Goal: Contribute content

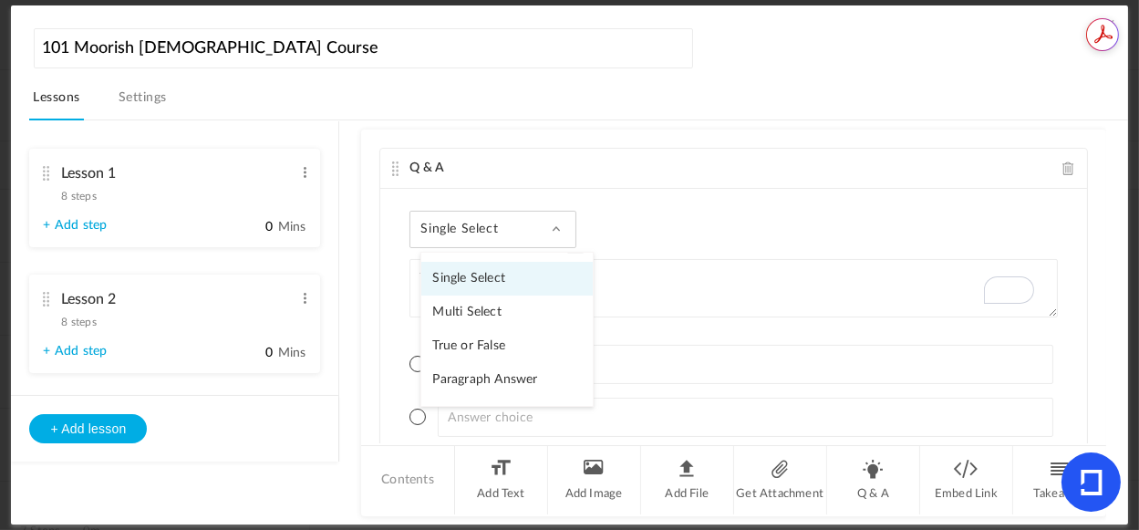
drag, startPoint x: 0, startPoint y: 0, endPoint x: 848, endPoint y: 64, distance: 850.4
click at [848, 64] on header "101 Moorish [DEMOGRAPHIC_DATA] Course Lessons Settings Publish" at bounding box center [578, 72] width 1098 height 97
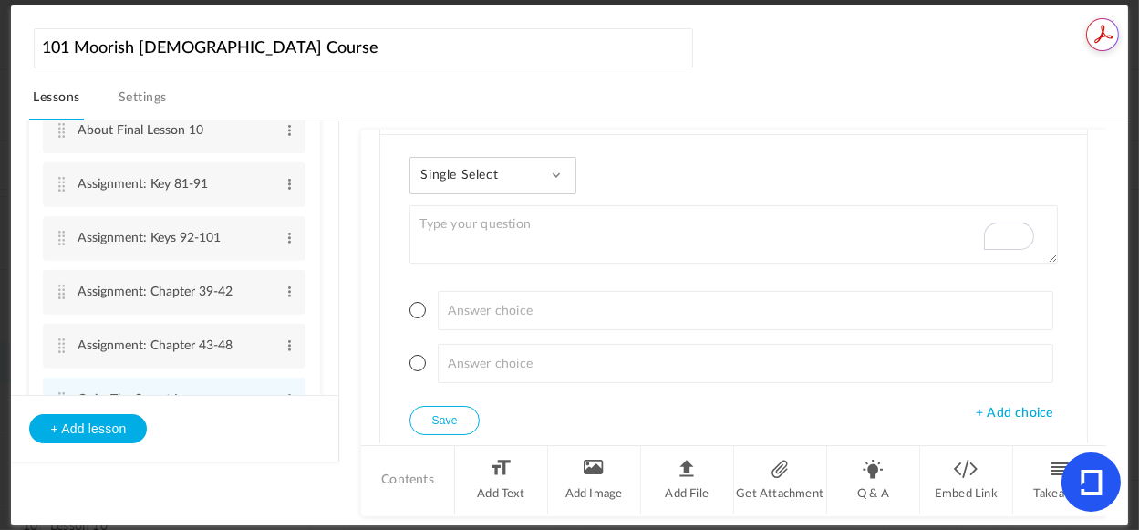
scroll to position [1381, 0]
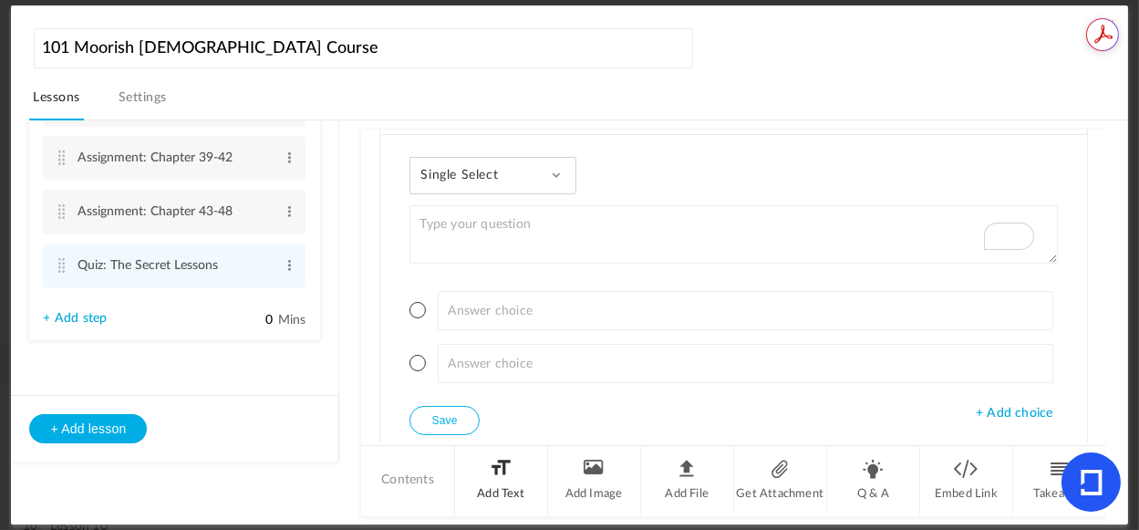
click at [500, 471] on li "Add Text" at bounding box center [501, 480] width 93 height 68
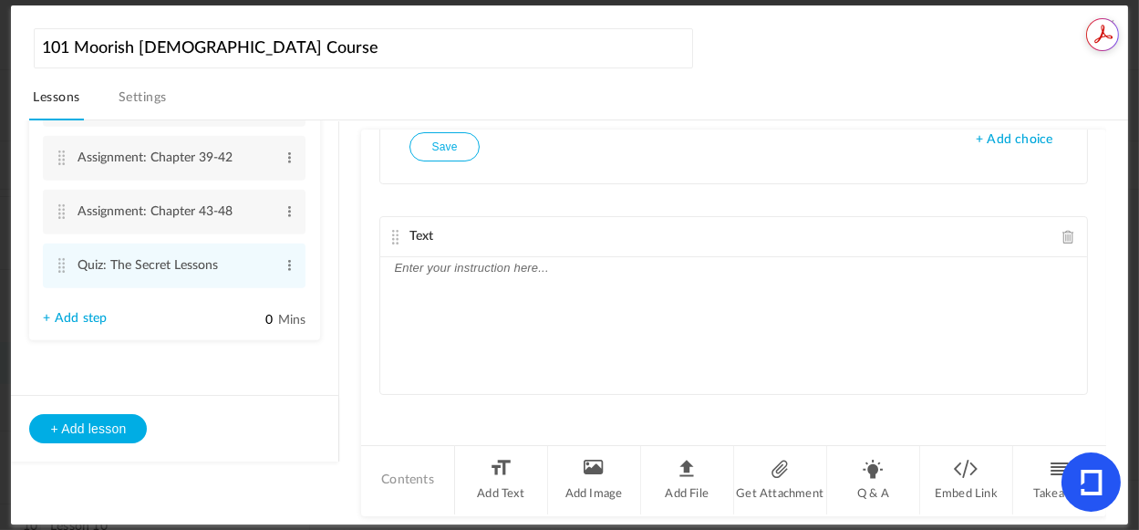
scroll to position [190, 0]
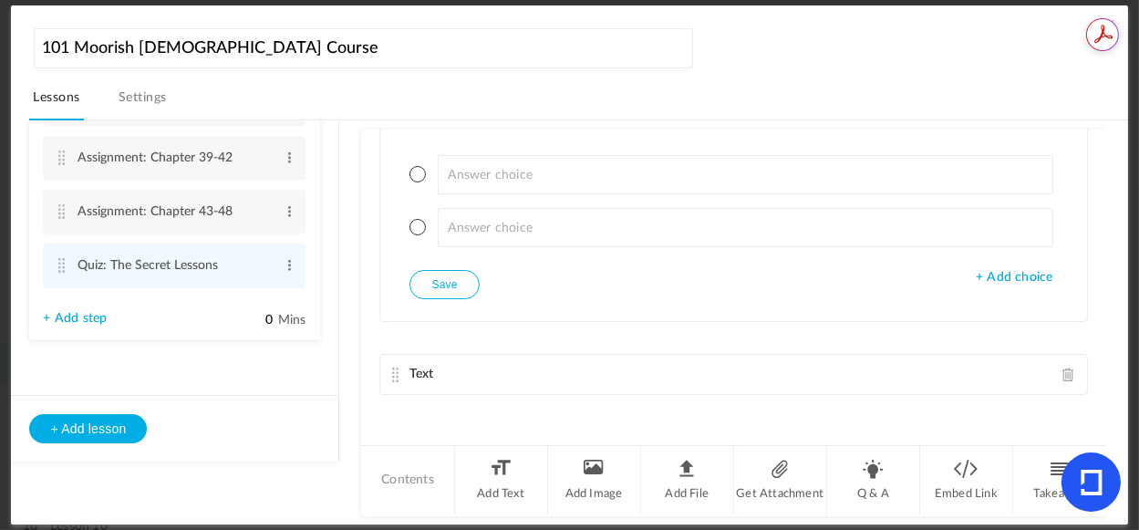
drag, startPoint x: 389, startPoint y: 234, endPoint x: 396, endPoint y: 128, distance: 106.9
click at [396, 128] on main "Q & A Single Select Single Select Multi Select True or False Paragraph Answer +…" at bounding box center [733, 322] width 744 height 405
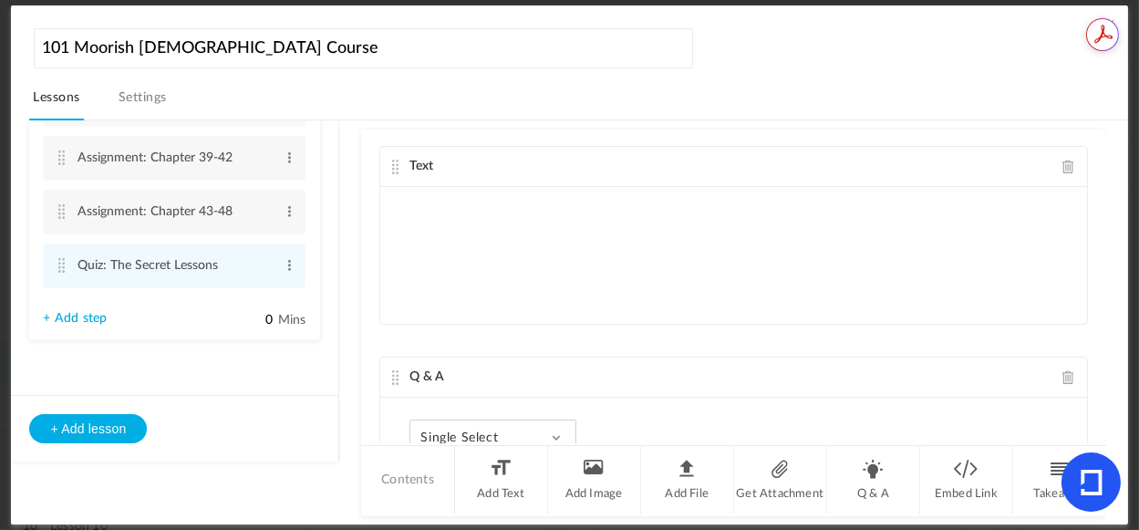
scroll to position [0, 0]
click at [559, 258] on p "To enrich screen reader interactions, please activate Accessibility in Grammarl…" at bounding box center [733, 265] width 678 height 22
click at [414, 194] on p "To enrich screen reader interactions, please activate Accessibility in Grammarl…" at bounding box center [733, 200] width 678 height 22
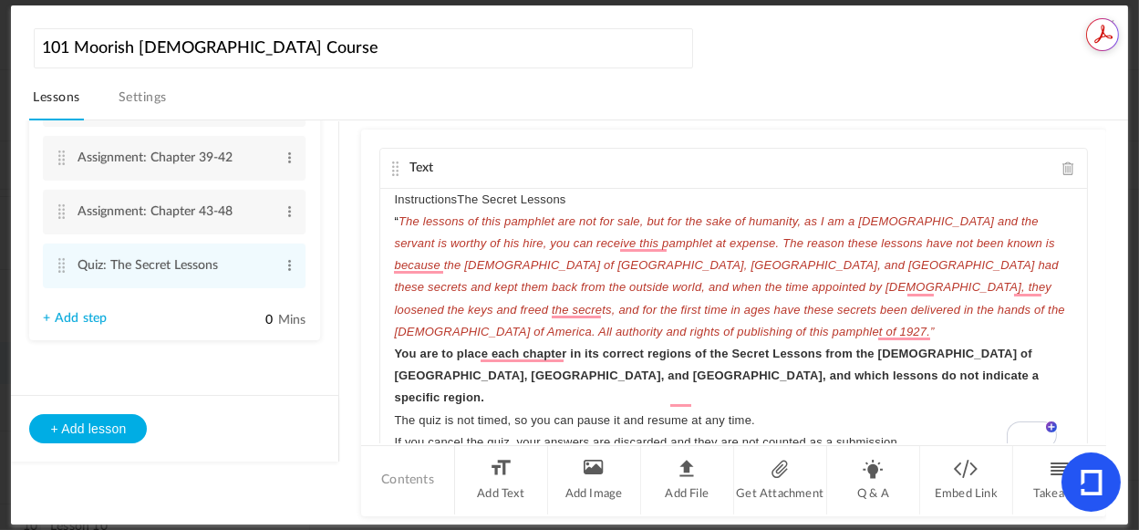
click at [455, 201] on p "InstructionsThe Secret Lessons" at bounding box center [733, 200] width 678 height 22
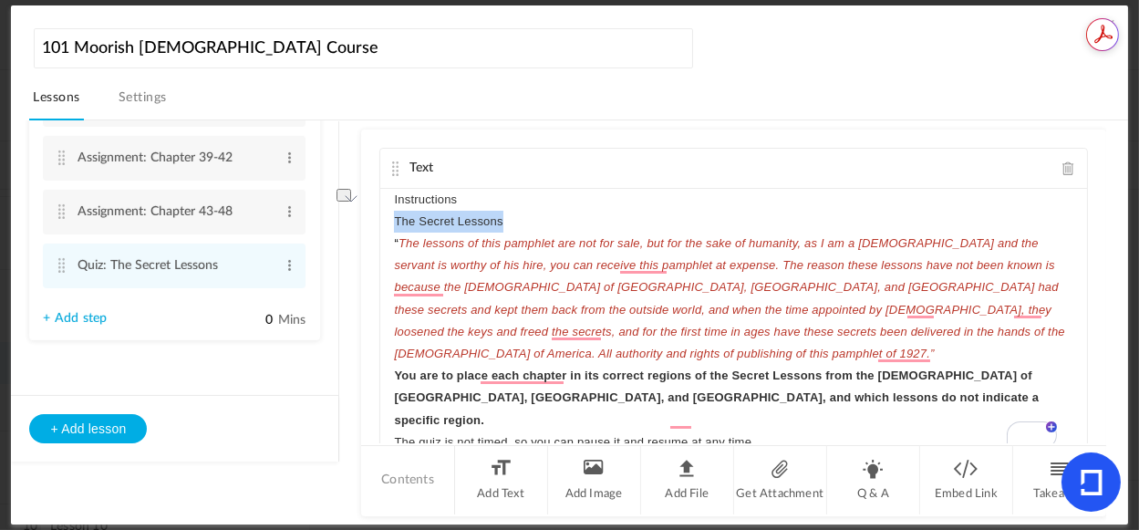
drag, startPoint x: 512, startPoint y: 222, endPoint x: 389, endPoint y: 217, distance: 122.3
click at [389, 217] on div "Instructions The Secret Lessons “ The lessons of this pamphlet are not for sale…" at bounding box center [733, 326] width 706 height 274
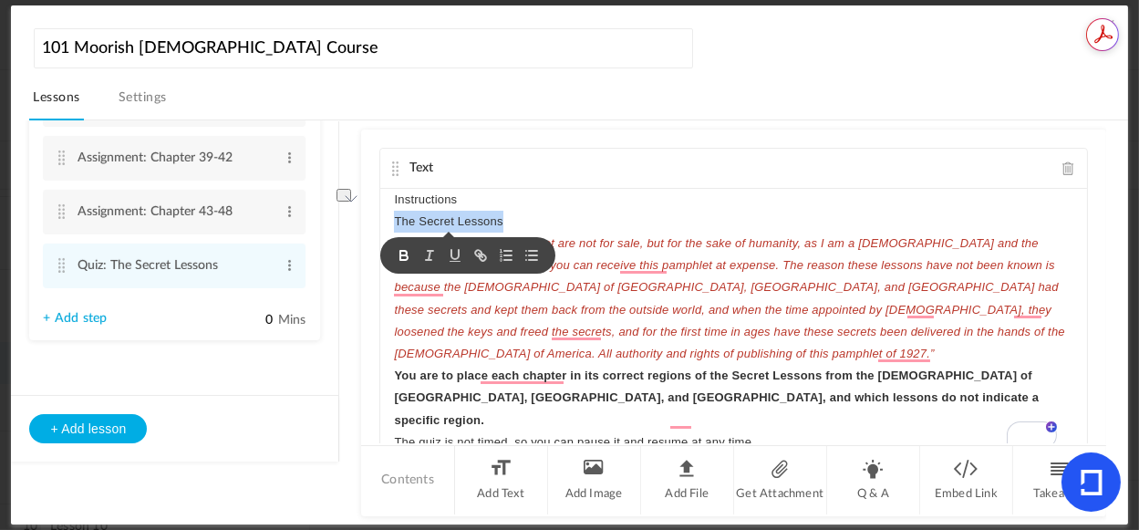
click at [399, 263] on icon "button" at bounding box center [404, 255] width 16 height 16
click at [905, 378] on p "You are to place each chapter in its correct regions of the Secret Lessons from…" at bounding box center [733, 398] width 678 height 67
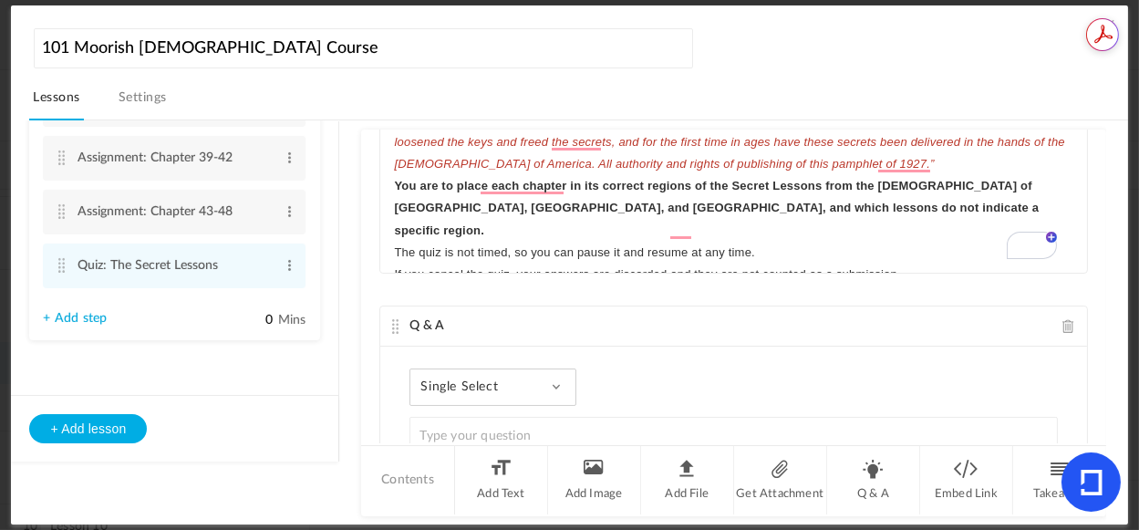
scroll to position [191, 0]
click at [778, 191] on p "You are to place each chapter in its correct regions of the Secret Lessons from…" at bounding box center [733, 206] width 678 height 67
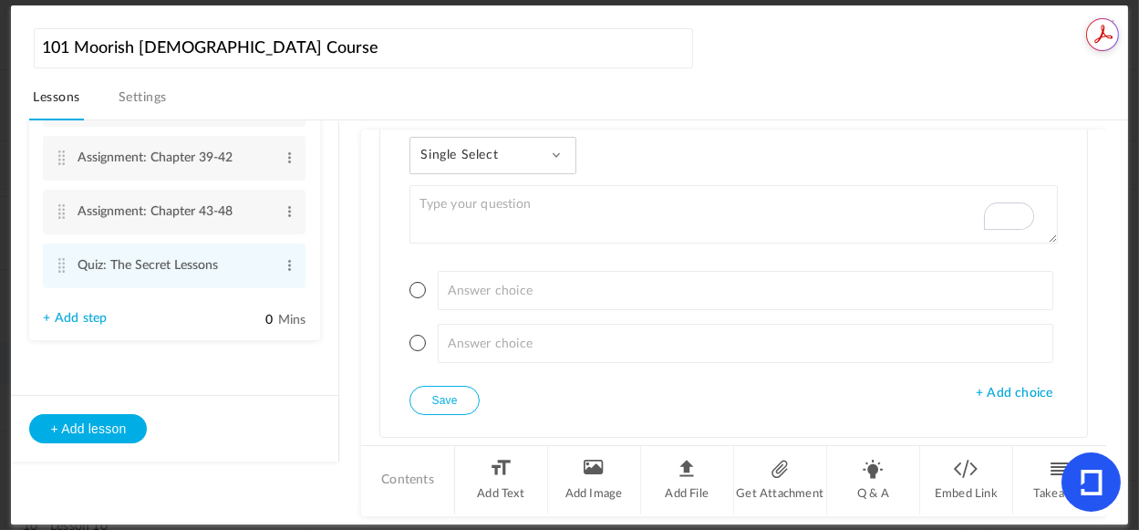
scroll to position [416, 0]
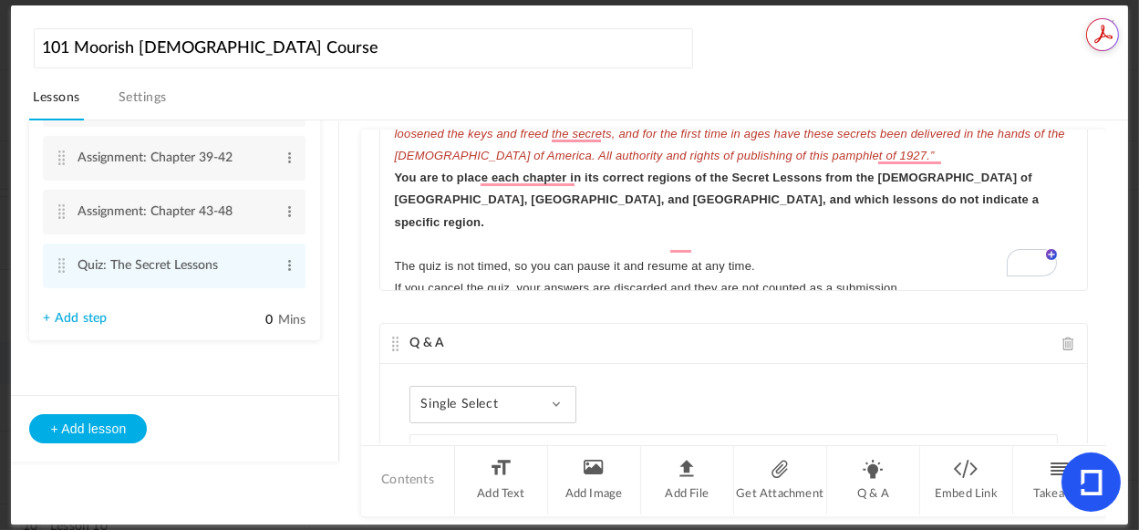
click at [956, 299] on li "To enrich screen reader interactions, please activate Accessibility in Grammarl…" at bounding box center [742, 310] width 661 height 22
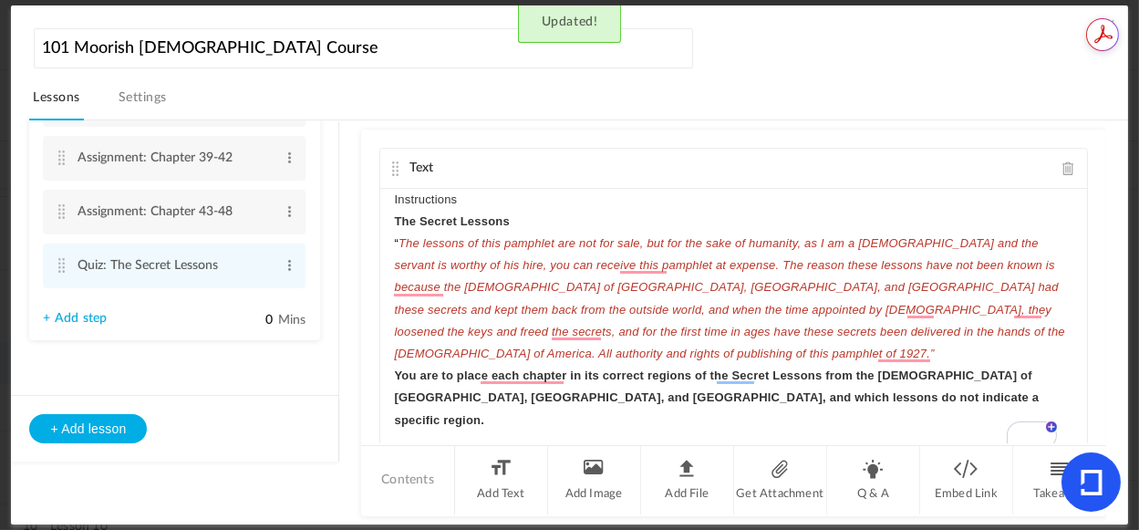
drag, startPoint x: 1110, startPoint y: 470, endPoint x: 605, endPoint y: 224, distance: 560.8
click at [605, 224] on p "The Secret Lessons" at bounding box center [733, 222] width 678 height 22
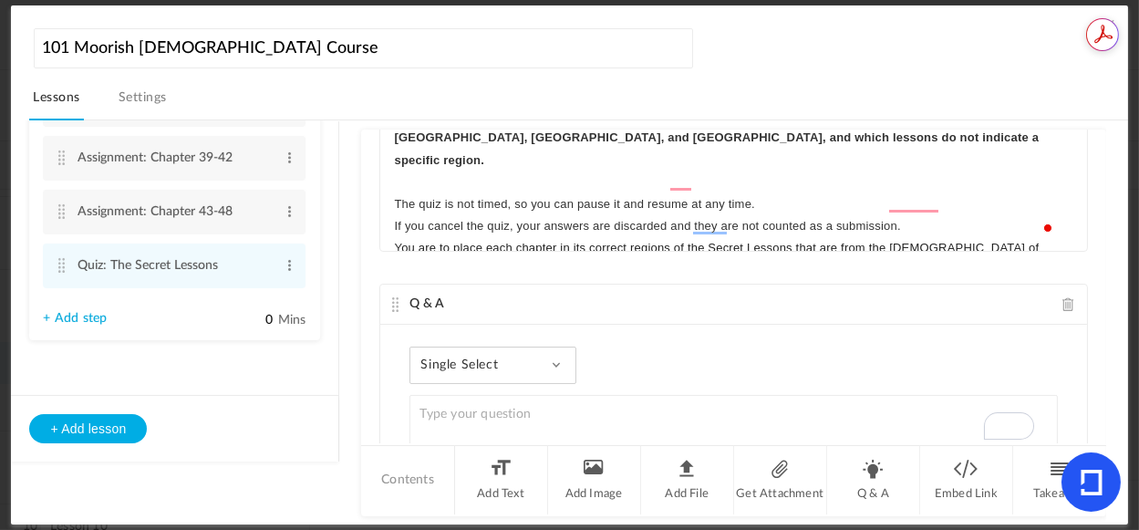
click at [931, 215] on p "If you cancel the quiz, your answers are discarded and they are not counted as …" at bounding box center [733, 226] width 678 height 22
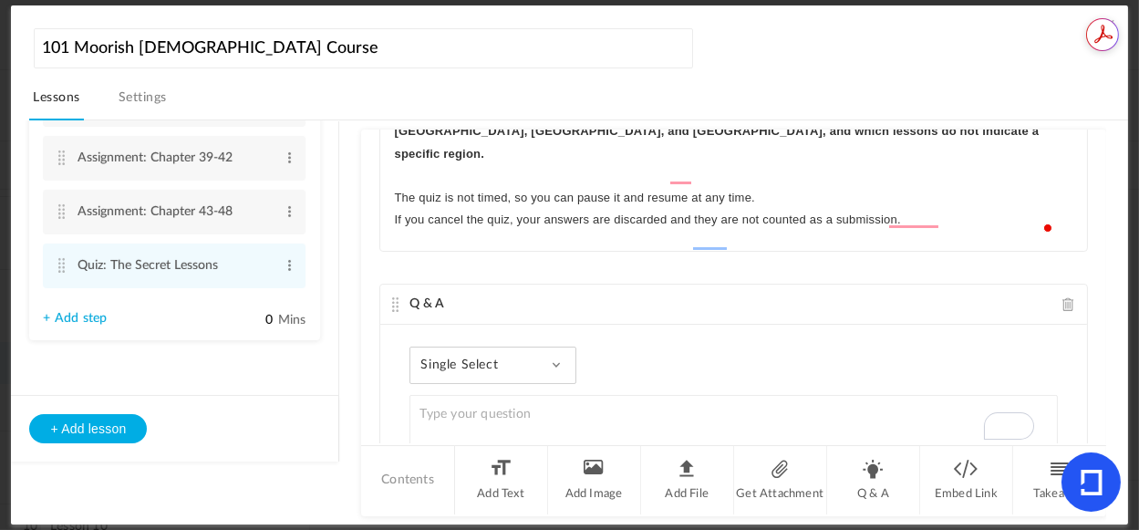
click at [482, 256] on span "ou are to place each chapter in its correct regions of the Secret Lessons that …" at bounding box center [727, 284] width 666 height 57
click at [495, 256] on span "With each chapter in its correct regions of the Secret Lessons that are from th…" at bounding box center [727, 284] width 666 height 57
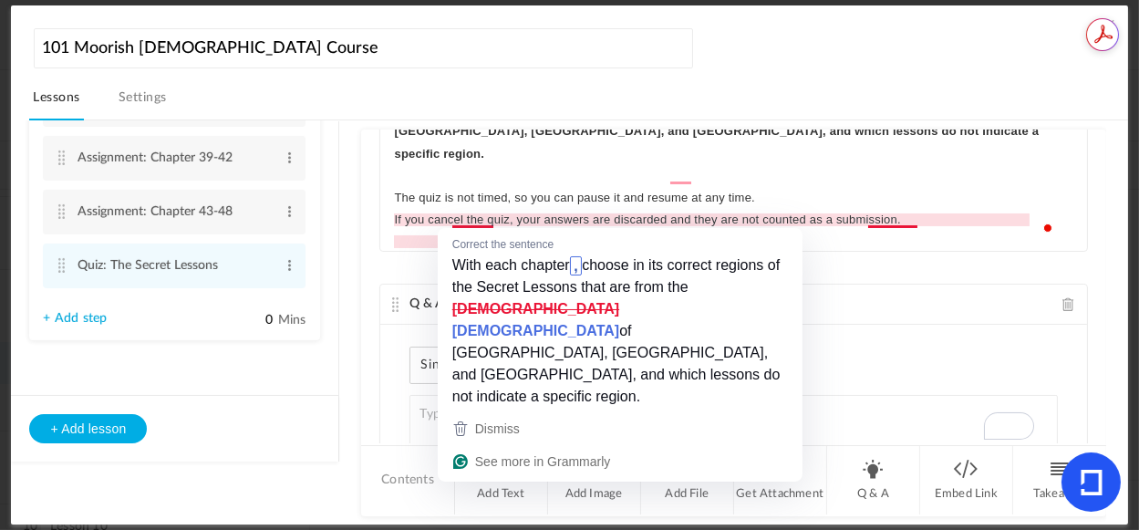
click at [472, 256] on span "With each chapter choose in its correct regions of the Secret Lessons that are …" at bounding box center [727, 284] width 666 height 57
click at [492, 256] on span "With each chapter choose in its correct regions of the Secret Lessons that are …" at bounding box center [727, 284] width 666 height 57
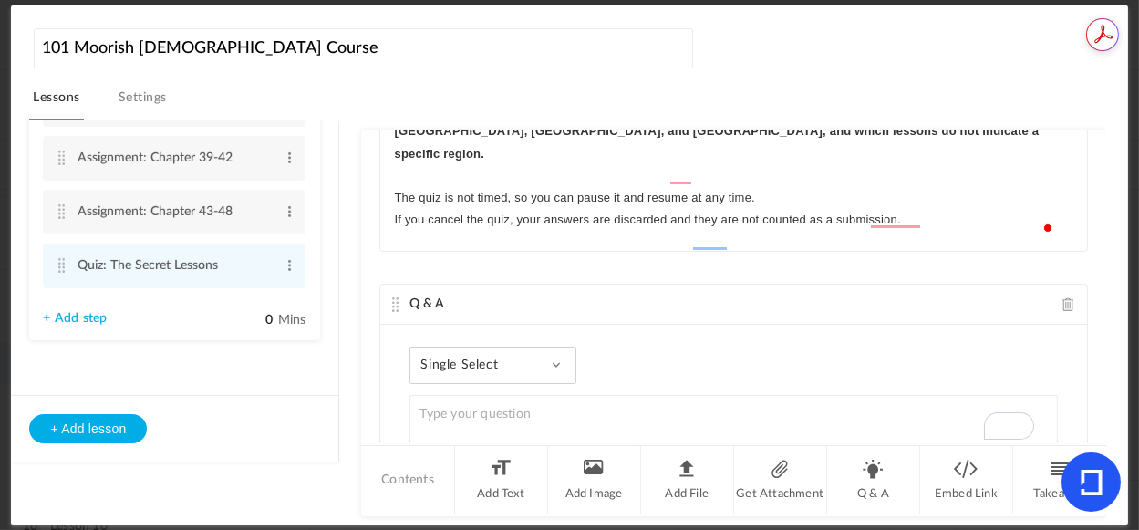
click at [569, 256] on span "With each chapter, choose in its correct regions of the Secret Lessons that are…" at bounding box center [727, 284] width 666 height 57
drag, startPoint x: 1084, startPoint y: 193, endPoint x: 1078, endPoint y: 234, distance: 41.5
click at [1078, 234] on div "Text Instructions The Secret Lessons “ The lessons of this pamphlet are not for…" at bounding box center [733, 286] width 744 height 314
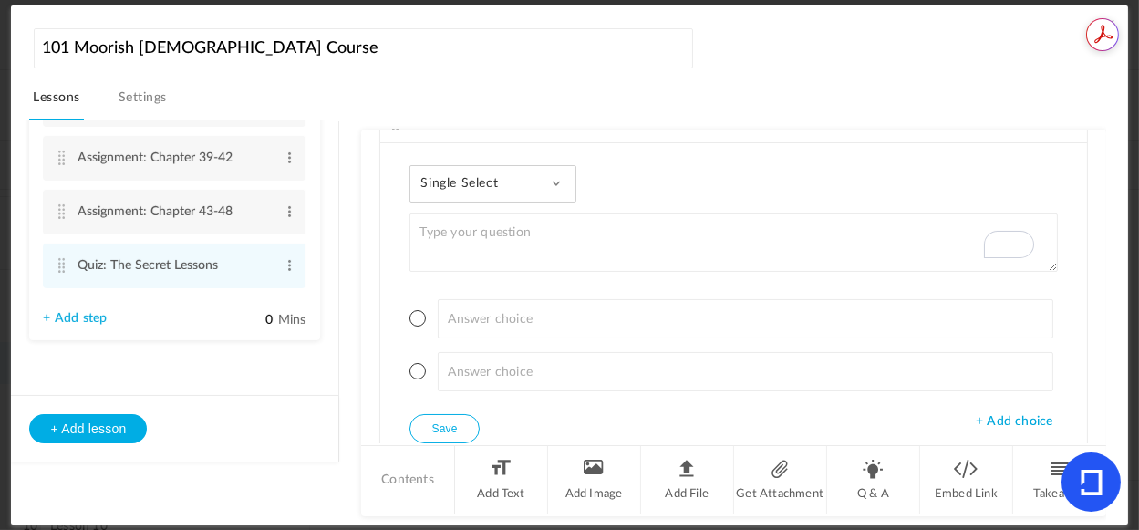
scroll to position [464, 0]
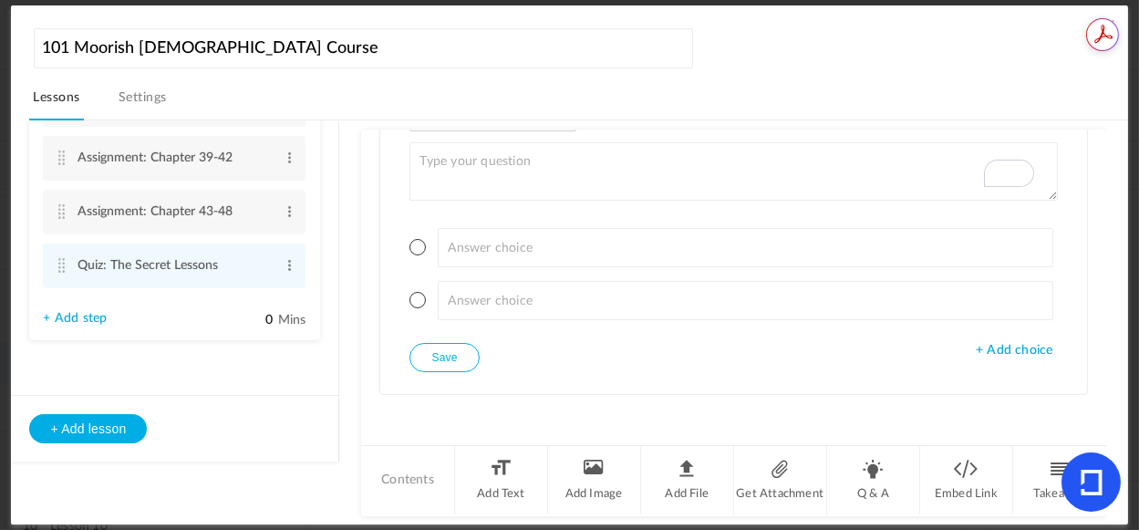
click at [1015, 347] on span "+ Add choice" at bounding box center [1014, 351] width 77 height 16
click at [1023, 402] on span "+ Add choice" at bounding box center [1014, 404] width 77 height 16
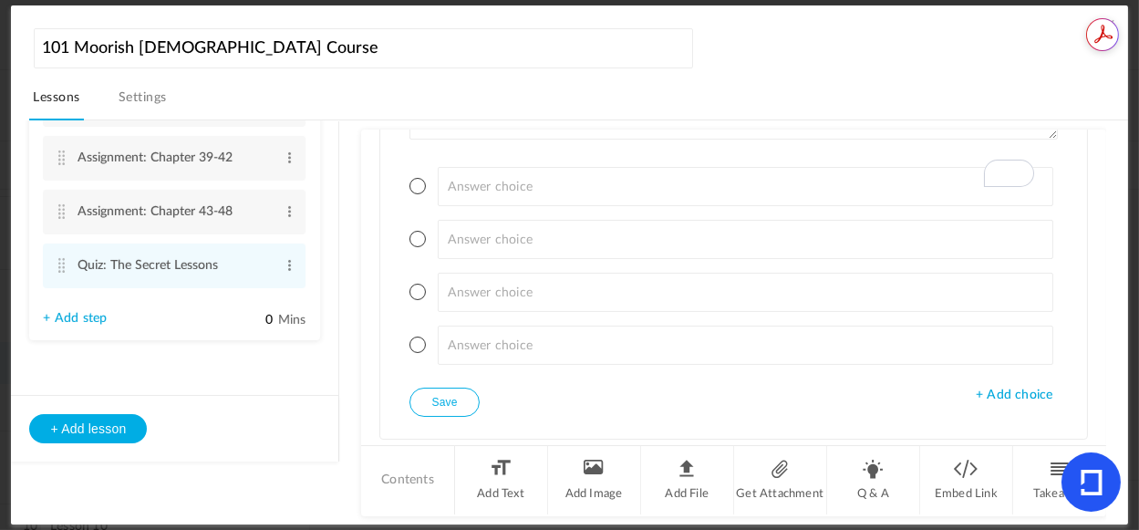
scroll to position [544, 0]
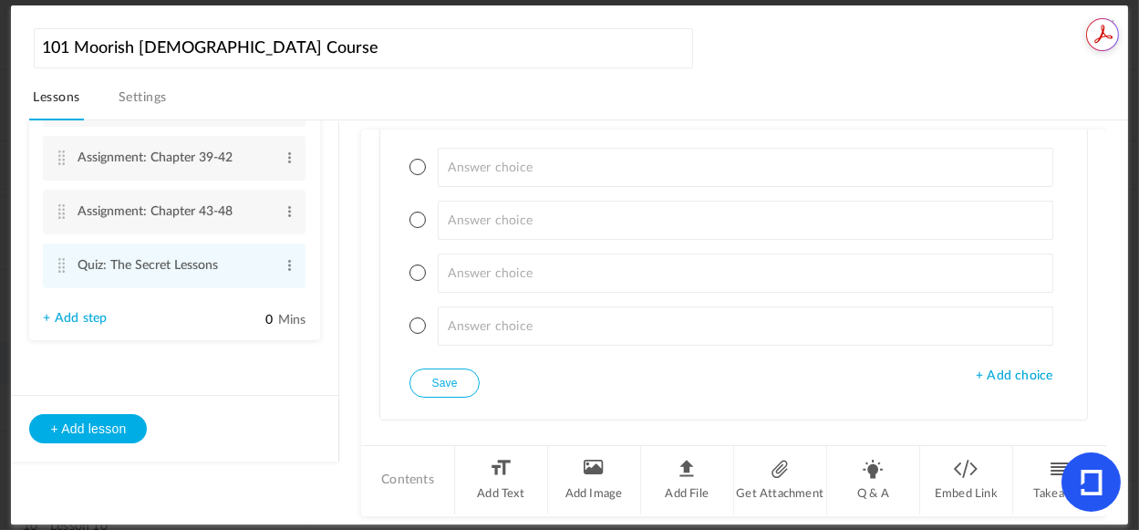
click at [1024, 374] on span "+ Add choice" at bounding box center [1014, 376] width 77 height 16
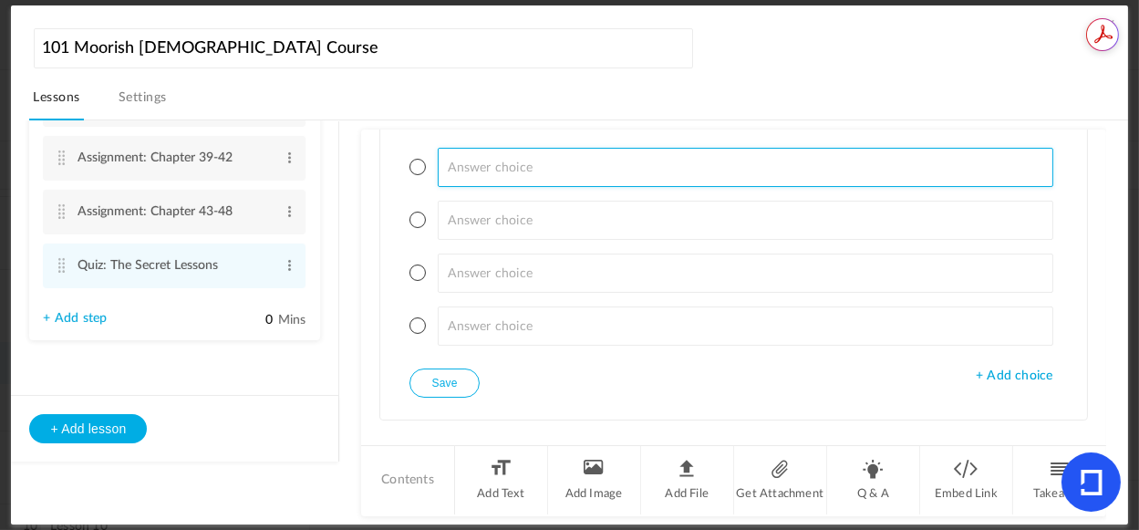
click at [485, 166] on input at bounding box center [746, 167] width 616 height 39
paste input "[GEOGRAPHIC_DATA] - [GEOGRAPHIC_DATA] - [GEOGRAPHIC_DATA] - Chapter does not in…"
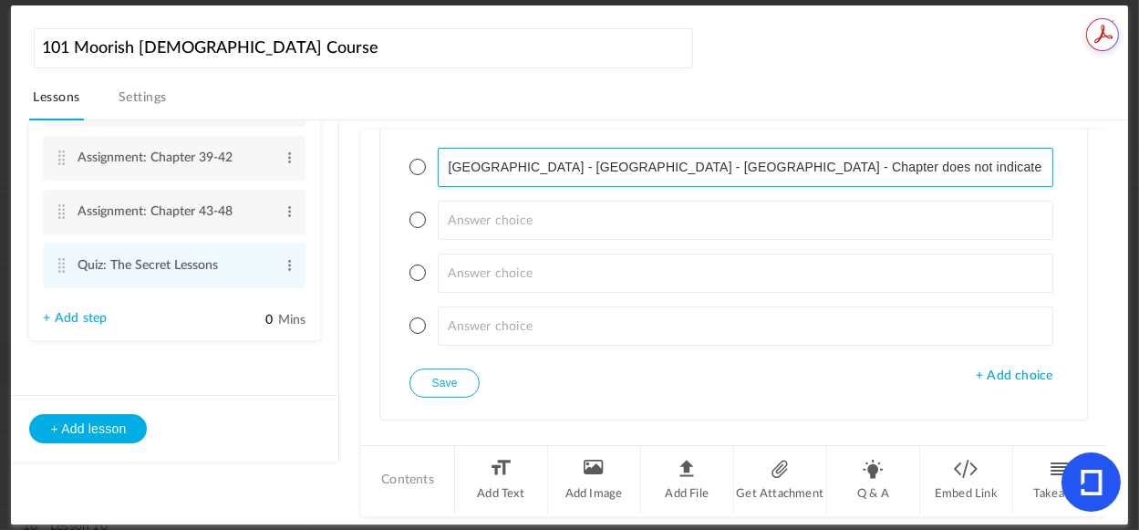
click at [484, 170] on input "[GEOGRAPHIC_DATA] - [GEOGRAPHIC_DATA] - [GEOGRAPHIC_DATA] - Chapter does not in…" at bounding box center [746, 167] width 616 height 39
drag, startPoint x: 479, startPoint y: 165, endPoint x: 1046, endPoint y: 206, distance: 568.7
click at [1017, 212] on ul "[GEOGRAPHIC_DATA] - [GEOGRAPHIC_DATA] - [GEOGRAPHIC_DATA] - Chapter does not in…" at bounding box center [732, 246] width 647 height 243
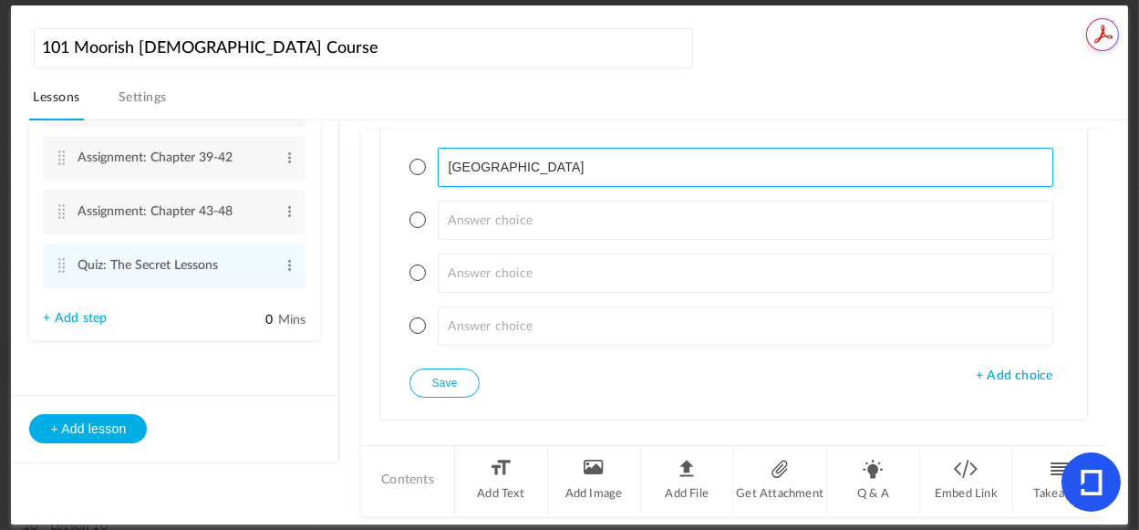
type input "[GEOGRAPHIC_DATA]"
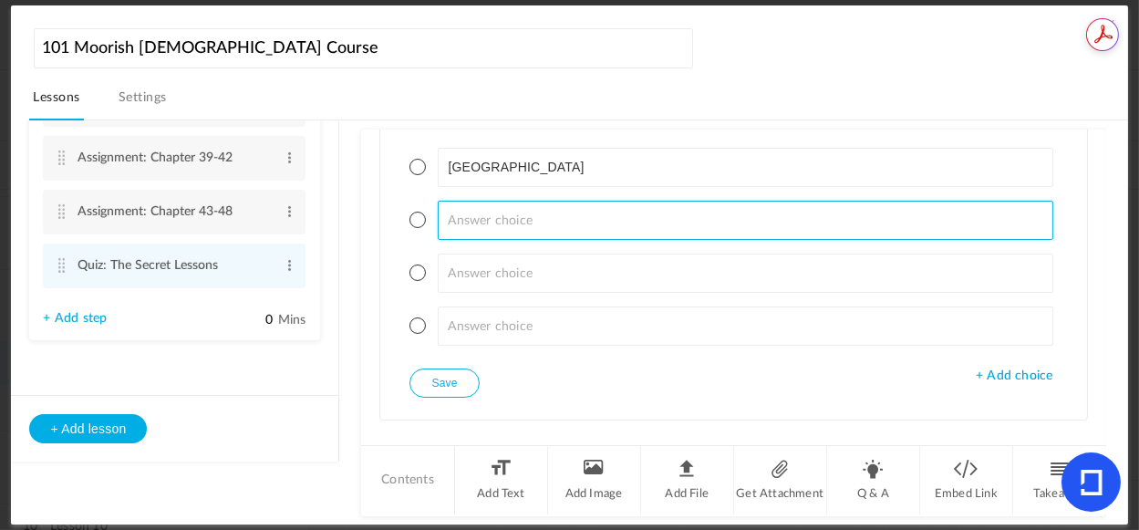
click at [648, 218] on input at bounding box center [746, 220] width 616 height 39
paste input "- [GEOGRAPHIC_DATA] - [GEOGRAPHIC_DATA] - Chapter does not indicate a specific …"
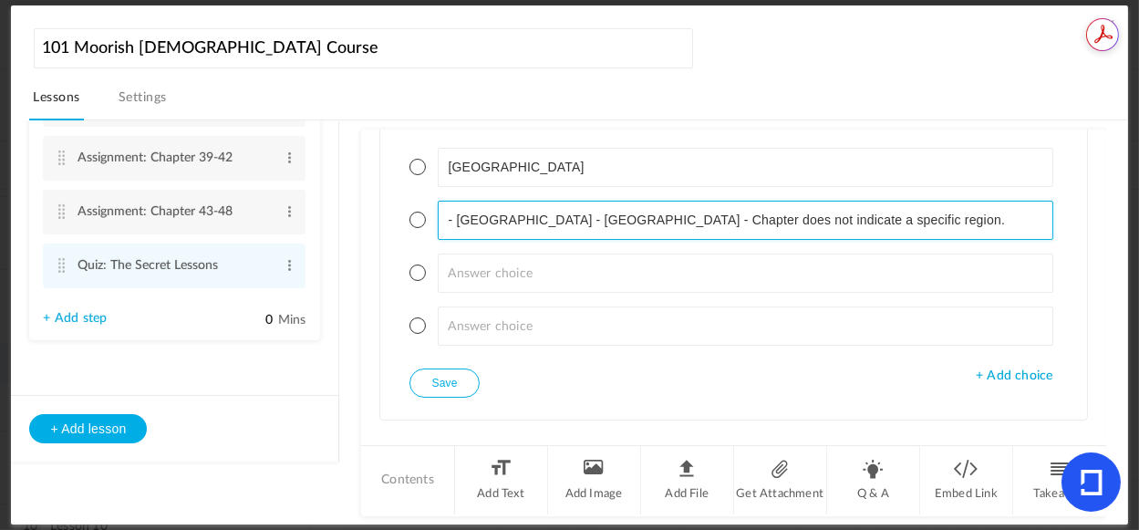
click at [459, 219] on input "- [GEOGRAPHIC_DATA] - [GEOGRAPHIC_DATA] - Chapter does not indicate a specific …" at bounding box center [746, 220] width 616 height 39
drag, startPoint x: 486, startPoint y: 218, endPoint x: 918, endPoint y: 273, distance: 435.7
click at [918, 273] on ul "[GEOGRAPHIC_DATA] [GEOGRAPHIC_DATA] - [GEOGRAPHIC_DATA] - Chapter does not indi…" at bounding box center [732, 246] width 647 height 243
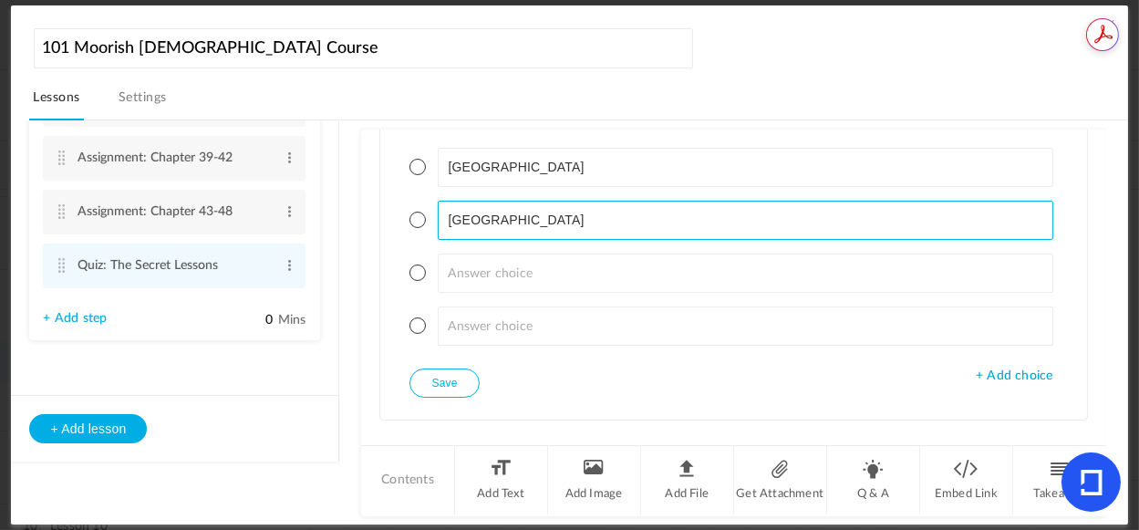
type input "[GEOGRAPHIC_DATA]"
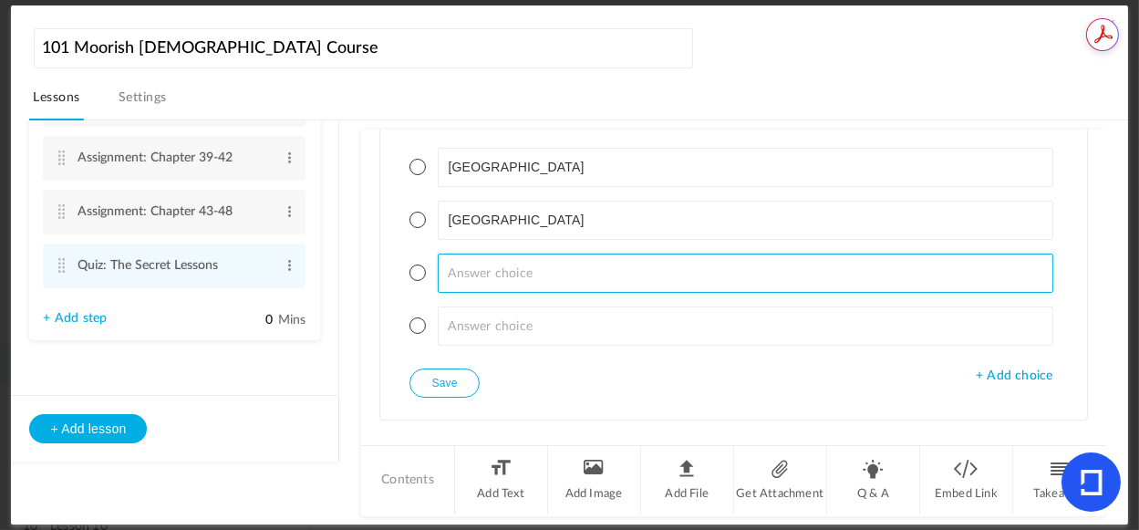
click at [541, 286] on input at bounding box center [746, 272] width 616 height 39
paste input "- [GEOGRAPHIC_DATA] - Chapter does not indicate a specific region."
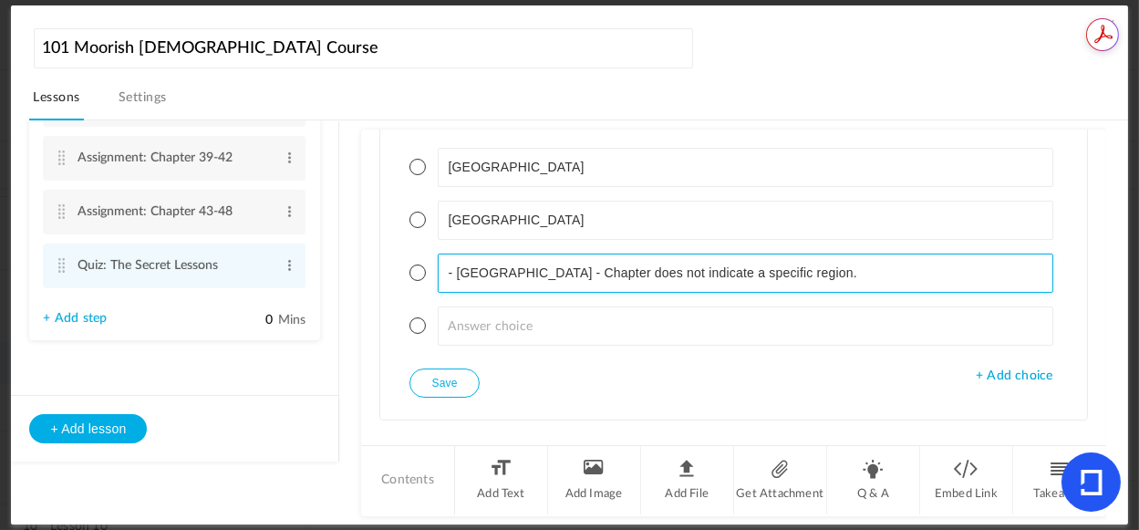
click at [461, 273] on input "- [GEOGRAPHIC_DATA] - Chapter does not indicate a specific region." at bounding box center [746, 272] width 616 height 39
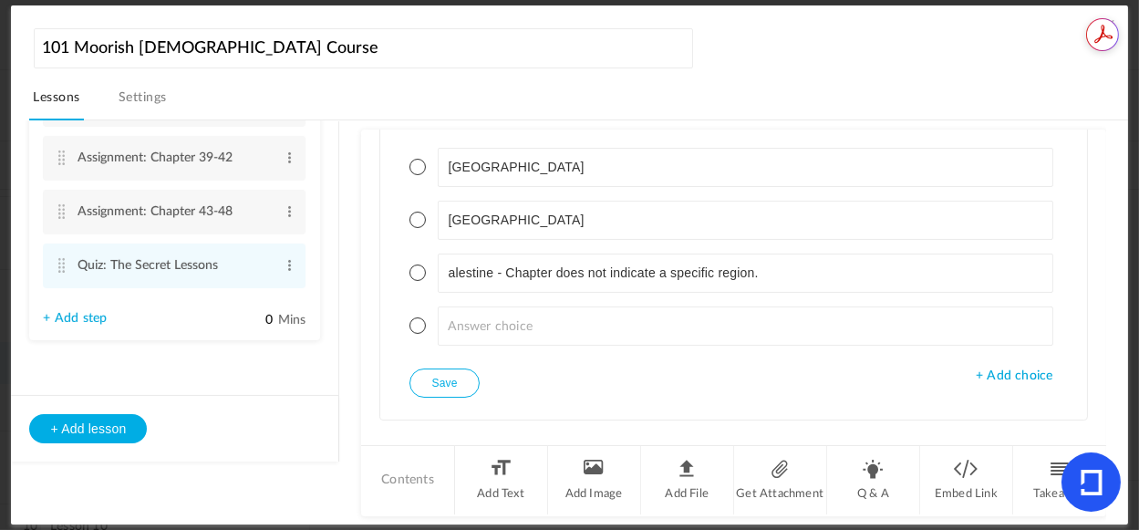
scroll to position [430, 0]
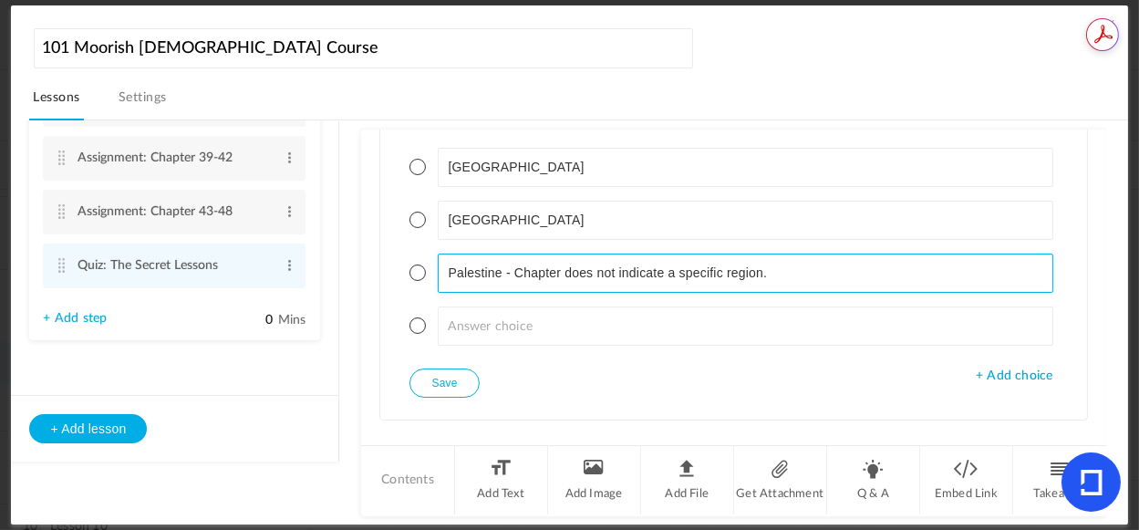
drag, startPoint x: 663, startPoint y: 274, endPoint x: 873, endPoint y: 275, distance: 209.7
click at [864, 276] on input "Palestine - Chapter does not indicate a specific region." at bounding box center [746, 272] width 616 height 39
type input "[GEOGRAPHIC_DATA]"
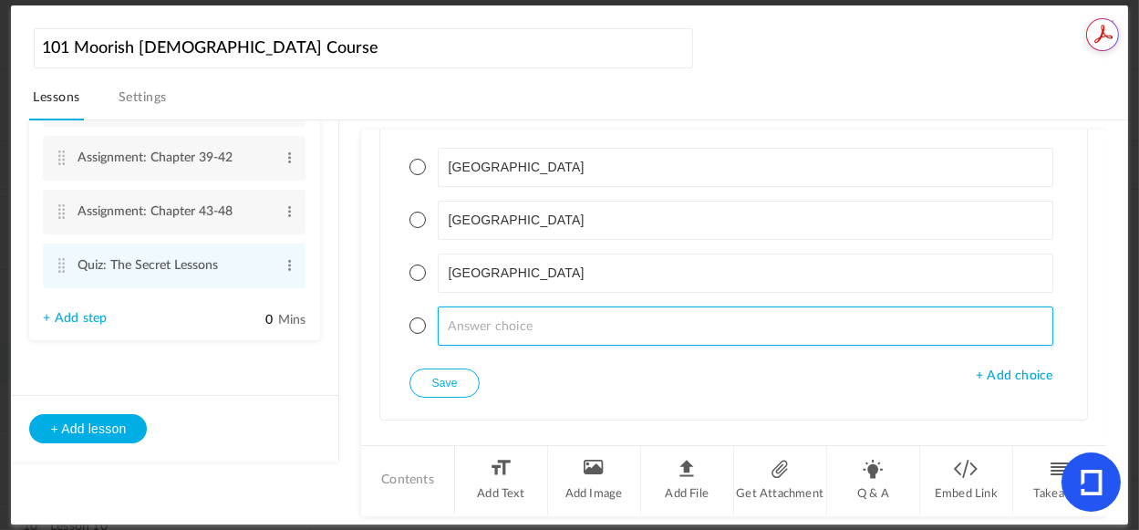
click at [737, 321] on input at bounding box center [746, 325] width 616 height 39
paste input "- Chapter does not indicate a specific region."
click at [459, 320] on input "- Chapter does not indicate a specific region." at bounding box center [746, 325] width 616 height 39
click at [468, 326] on input "The Chapter does not indicate a specific region." at bounding box center [746, 325] width 616 height 39
type input "This Chapter does not indicate a specific region."
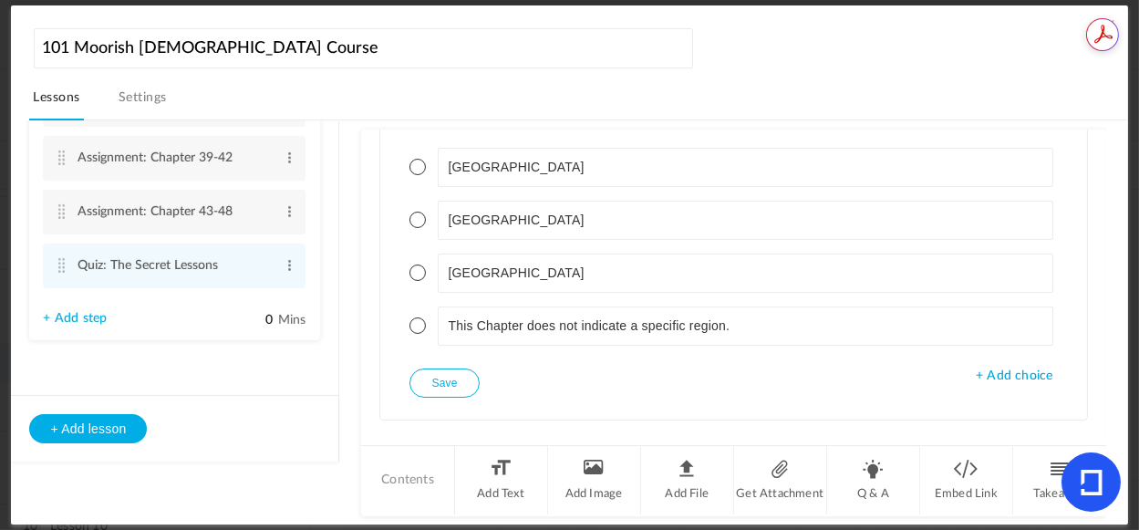
click at [419, 169] on span at bounding box center [417, 167] width 16 height 16
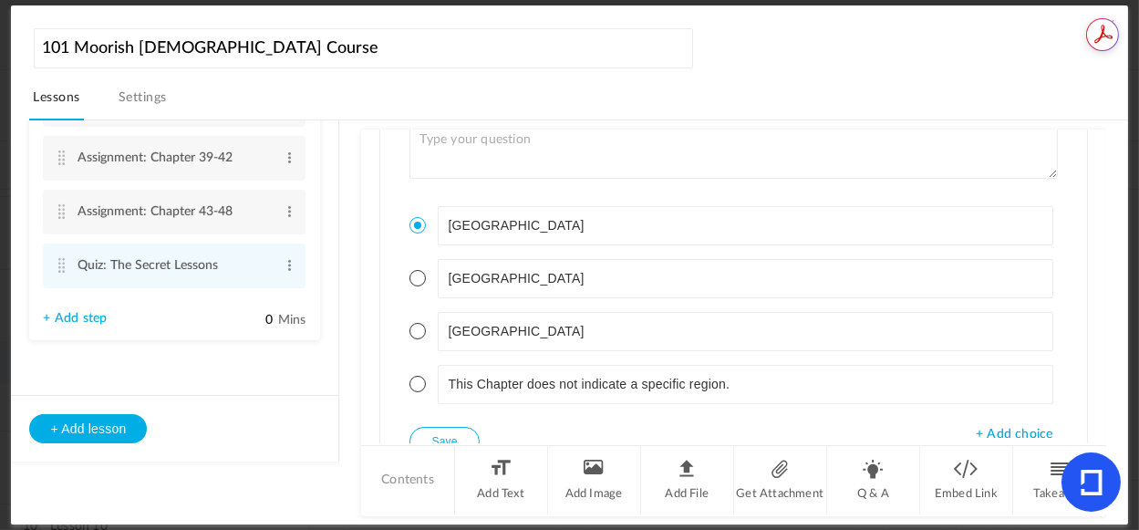
scroll to position [383, 0]
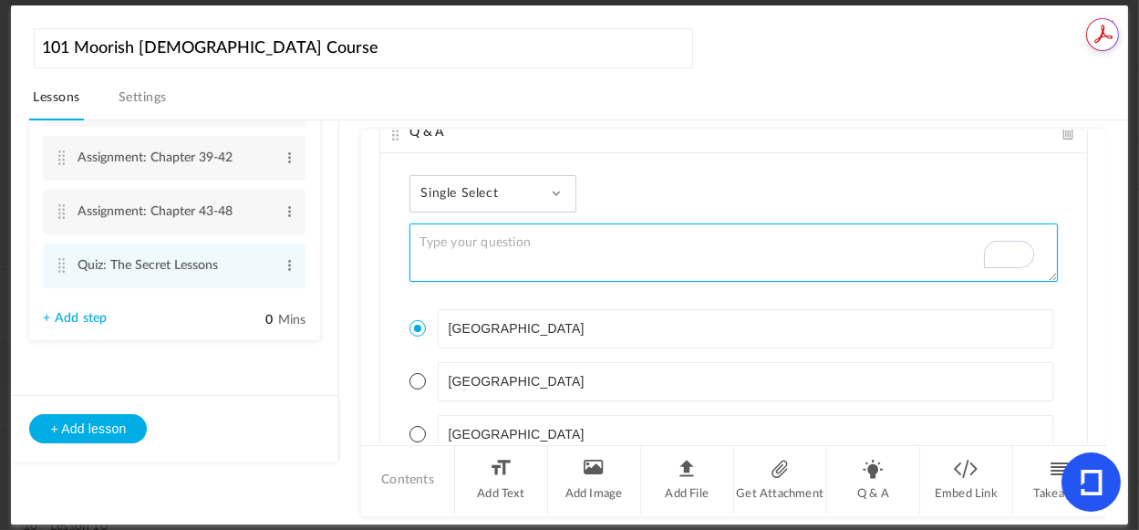
click at [632, 247] on textarea "To enrich screen reader interactions, please activate Accessibility in Grammarl…" at bounding box center [732, 252] width 647 height 58
paste textarea "Chapter VII: The Friendship of [PERSON_NAME] and Lamass–[PERSON_NAME] Explains …"
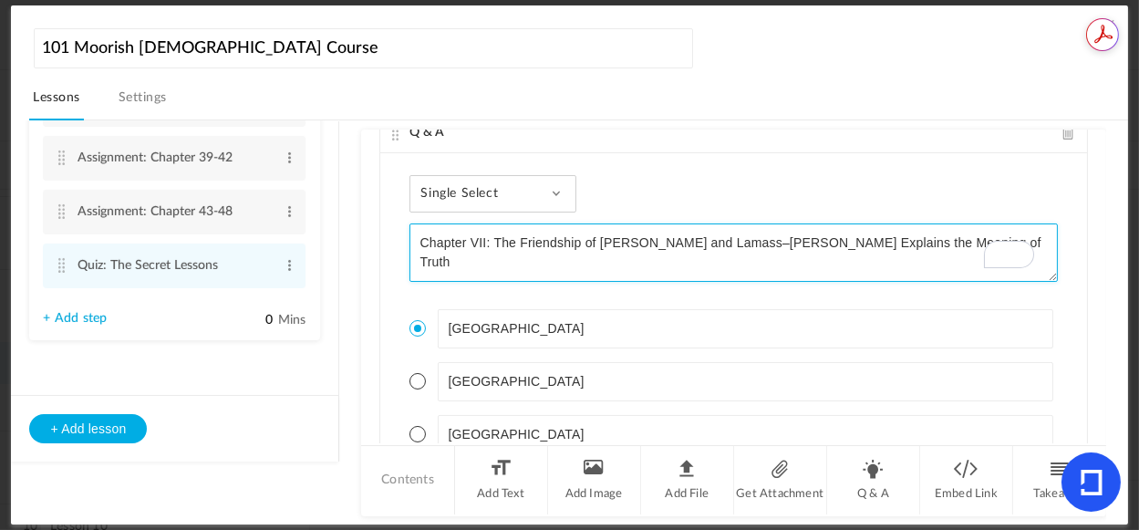
type textarea "Chapter VII: The Friendship of [PERSON_NAME] and Lamass–[PERSON_NAME] Explains …"
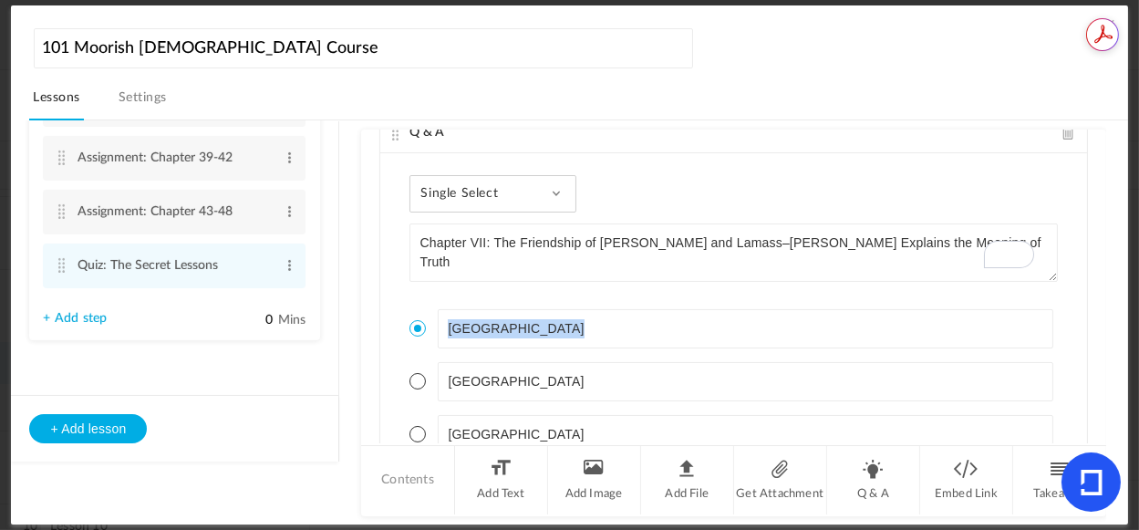
drag, startPoint x: 1094, startPoint y: 286, endPoint x: 1112, endPoint y: 385, distance: 100.2
click at [1112, 385] on div "Lesson 1 8 steps Edit Delete Introduction to Lesson 1 Edit Delete" at bounding box center [578, 322] width 1098 height 405
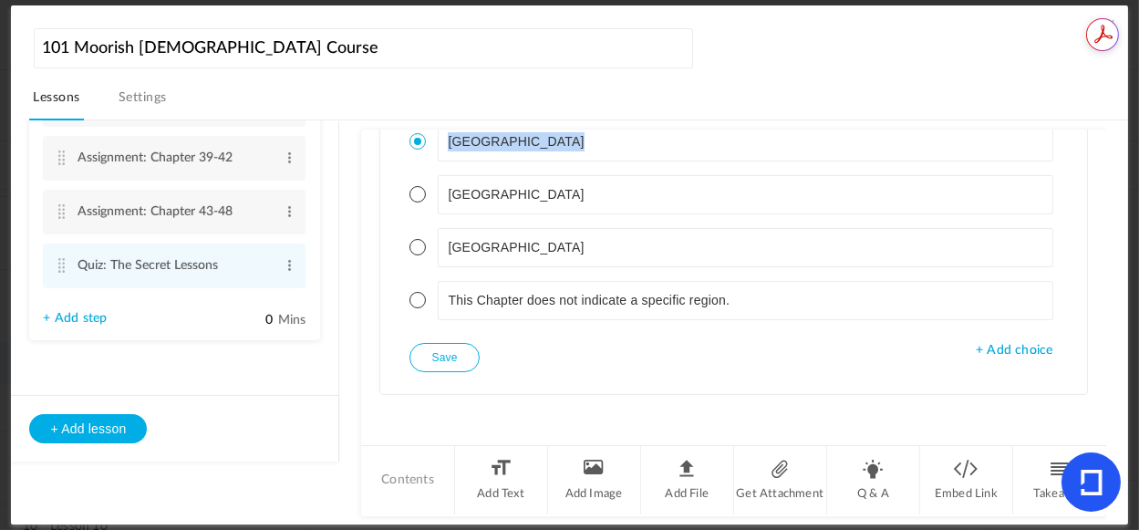
scroll to position [570, 0]
click at [459, 360] on button "Save" at bounding box center [443, 357] width 69 height 29
click at [873, 481] on li "Q & A" at bounding box center [873, 480] width 93 height 68
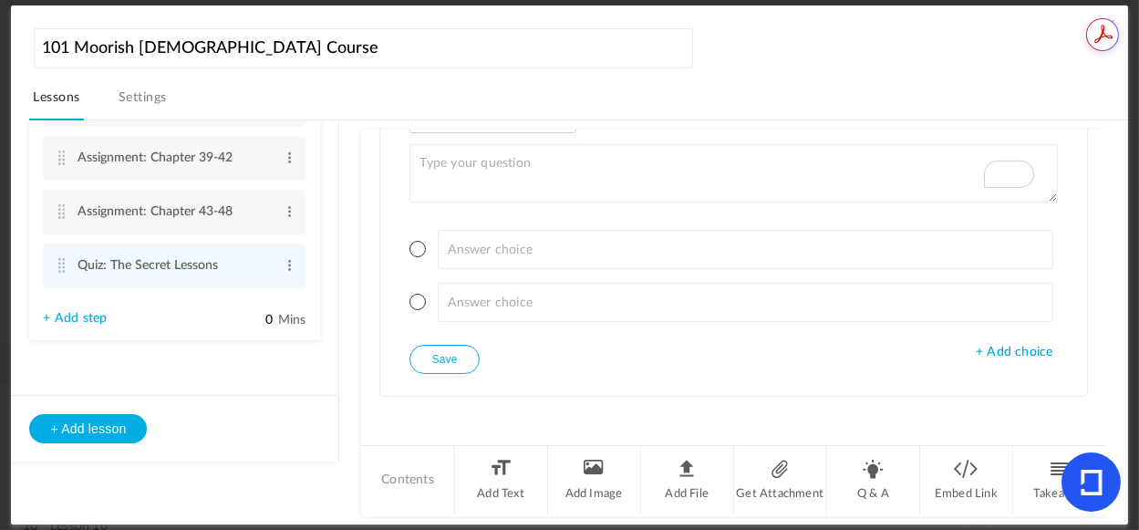
scroll to position [964, 0]
click at [988, 348] on span "+ Add choice" at bounding box center [1014, 353] width 77 height 16
click at [988, 400] on span "+ Add choice" at bounding box center [1014, 406] width 77 height 16
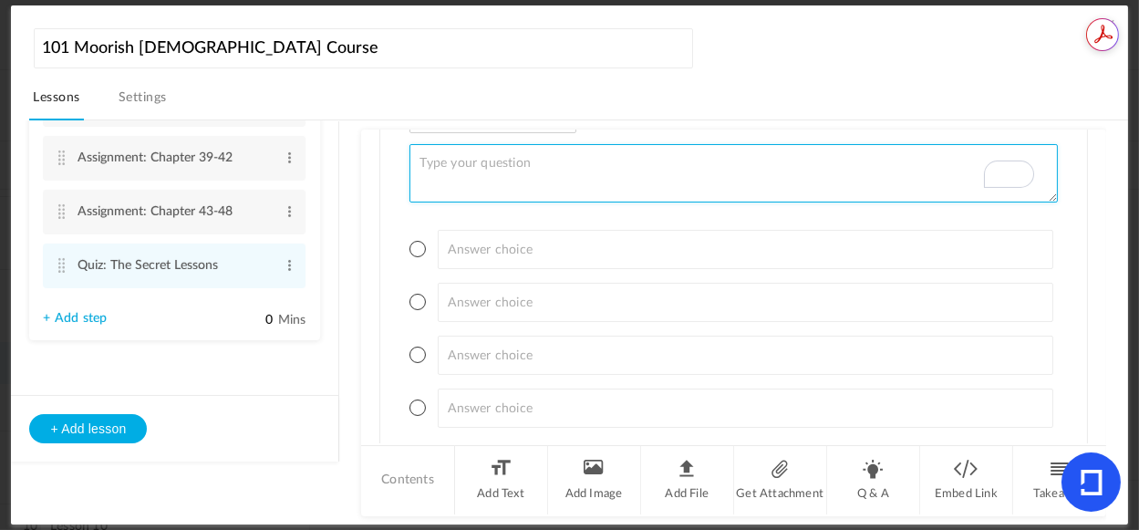
click at [502, 167] on textarea "To enrich screen reader interactions, please activate Accessibility in Grammarl…" at bounding box center [732, 173] width 647 height 58
paste textarea "Chapter XI: Jesus and Barata–Together They Read the Sacred Books"
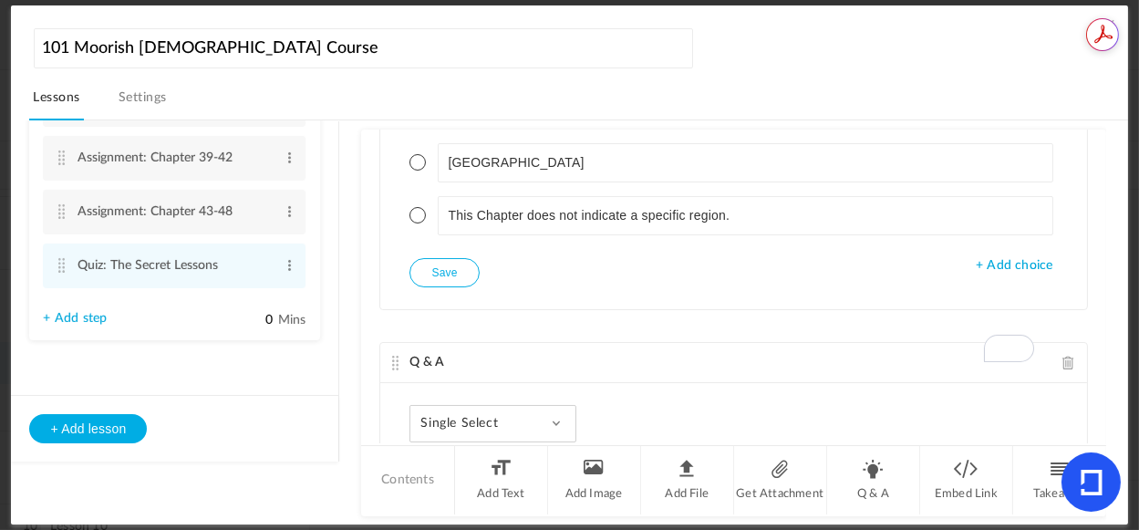
scroll to position [597, 0]
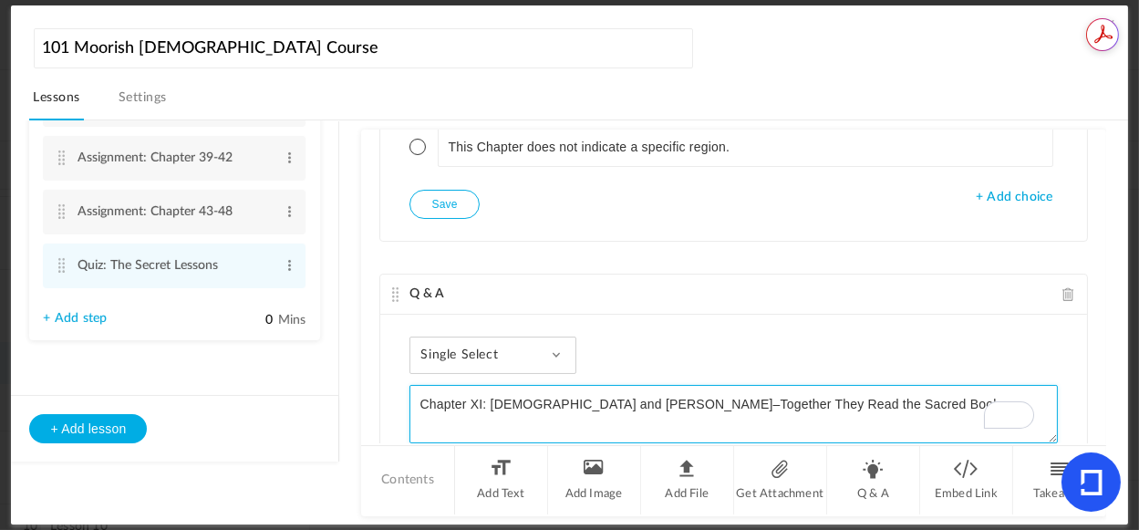
type textarea "Chapter XI: Jesus and Barata–Together They Read the Sacred Booksn"
